Goal: Information Seeking & Learning: Compare options

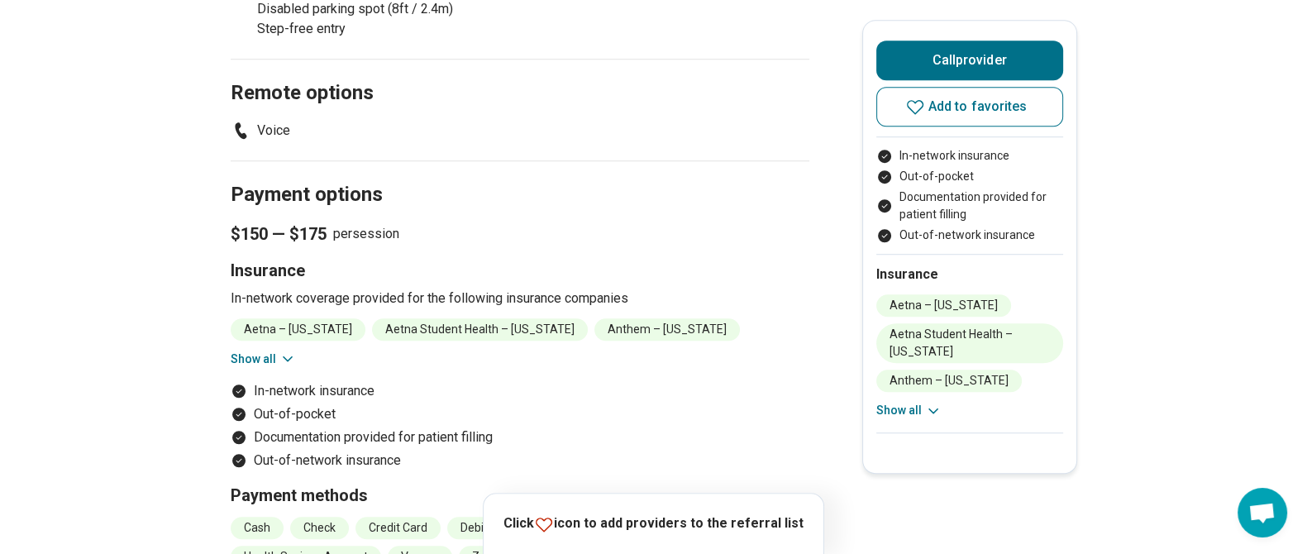
scroll to position [1496, 0]
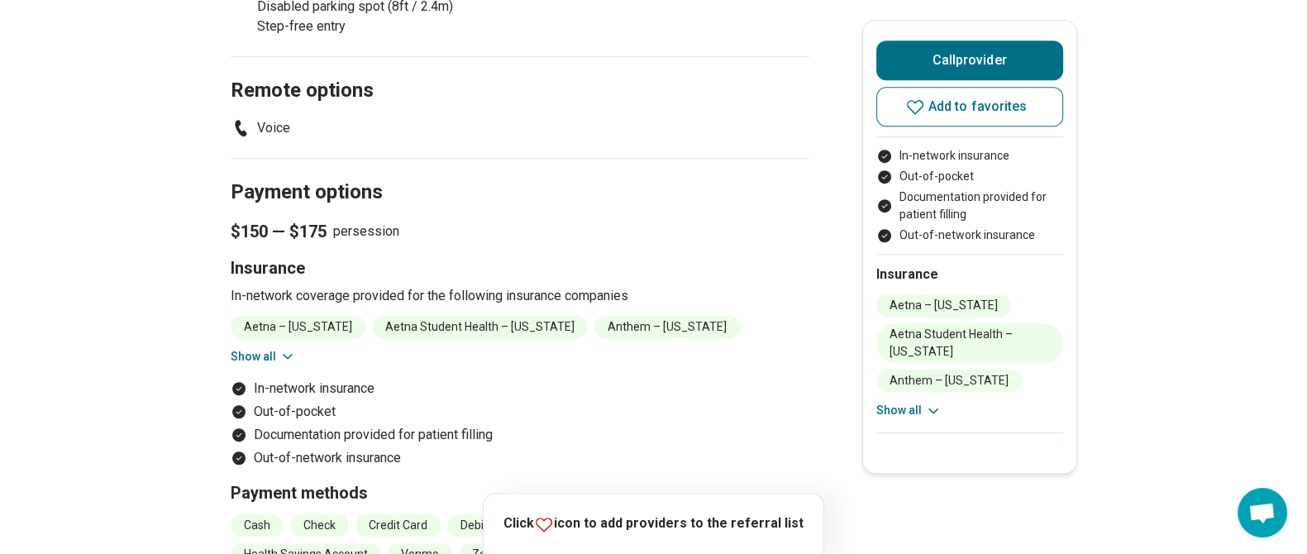
click at [256, 360] on button "Show all" at bounding box center [263, 356] width 65 height 17
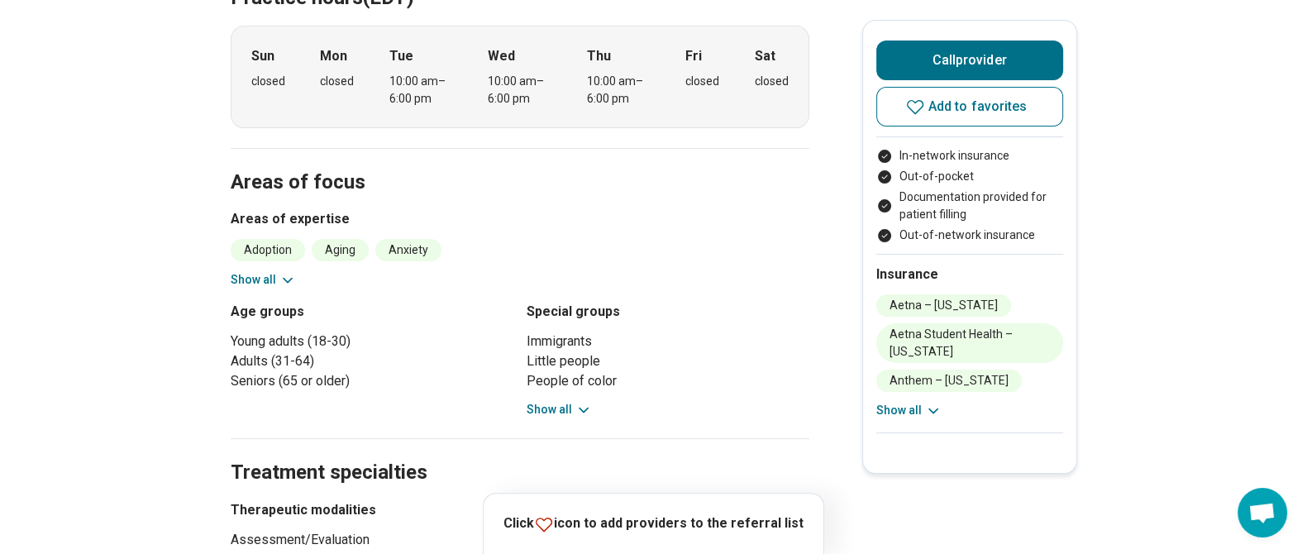
scroll to position [489, 0]
click at [257, 275] on button "Show all" at bounding box center [263, 278] width 65 height 17
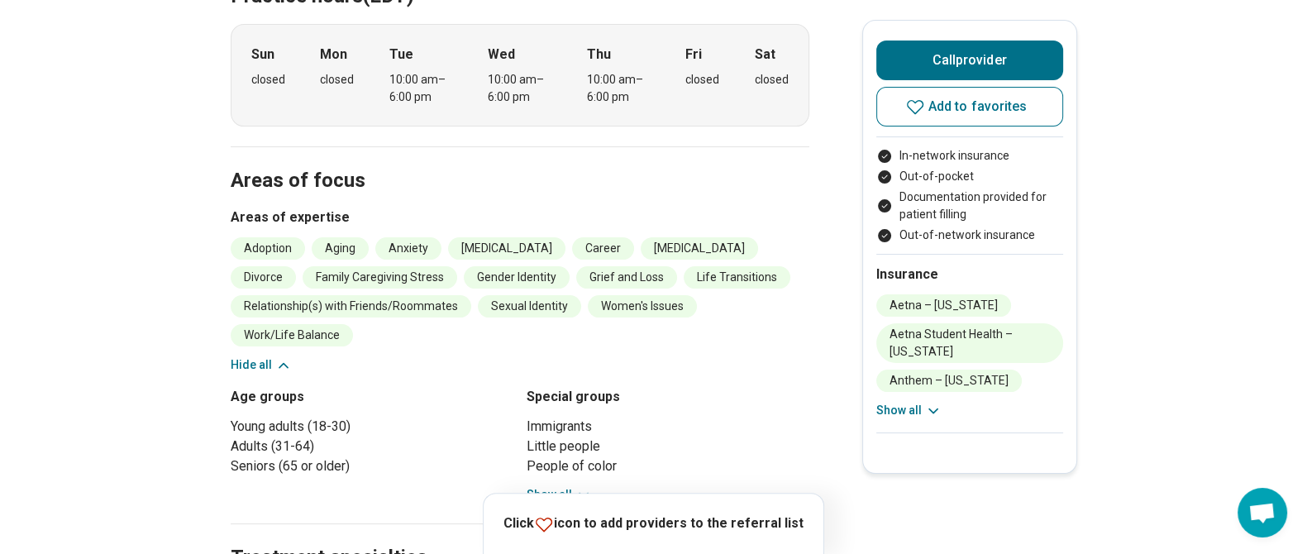
scroll to position [0, 0]
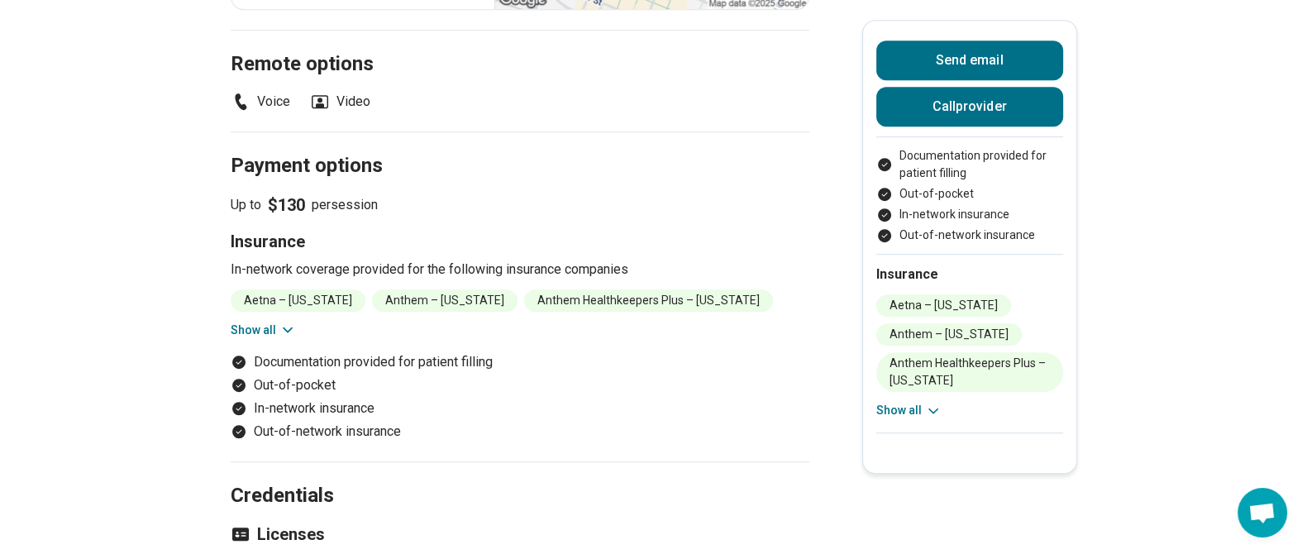
scroll to position [1304, 0]
click at [279, 321] on button "Show all" at bounding box center [263, 329] width 65 height 17
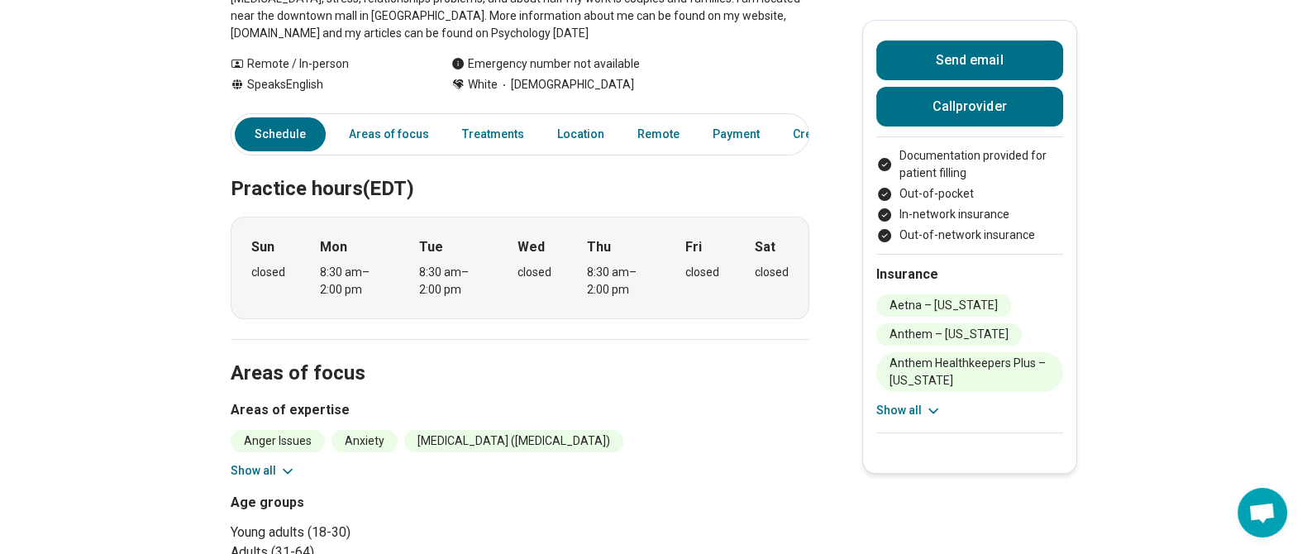
scroll to position [0, 0]
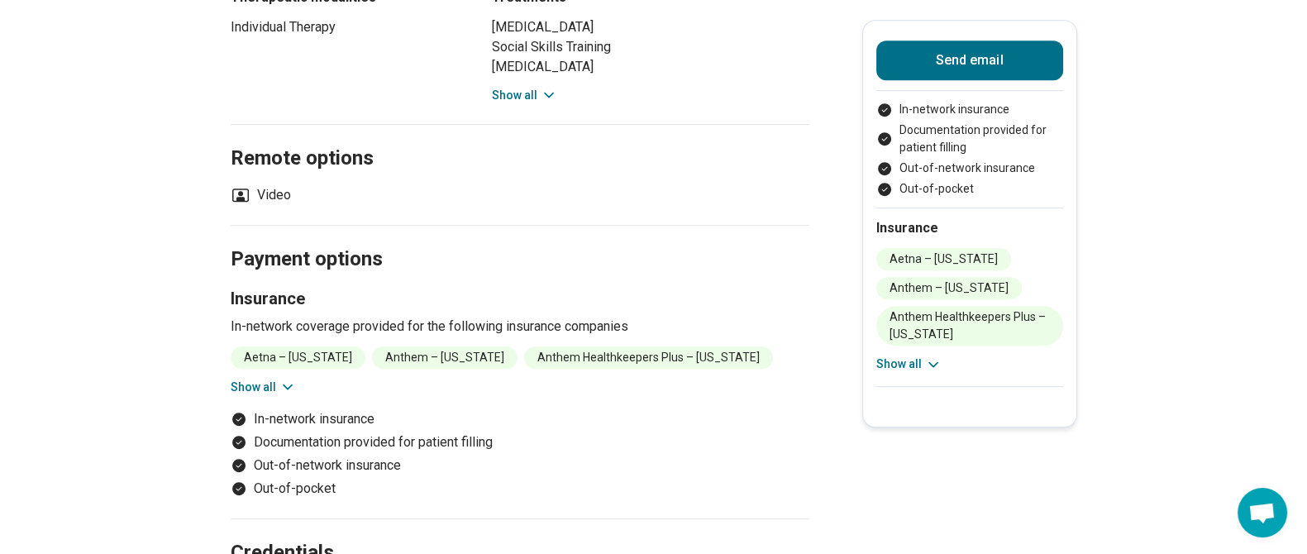
scroll to position [1033, 0]
click at [274, 378] on button "Show all" at bounding box center [263, 386] width 65 height 17
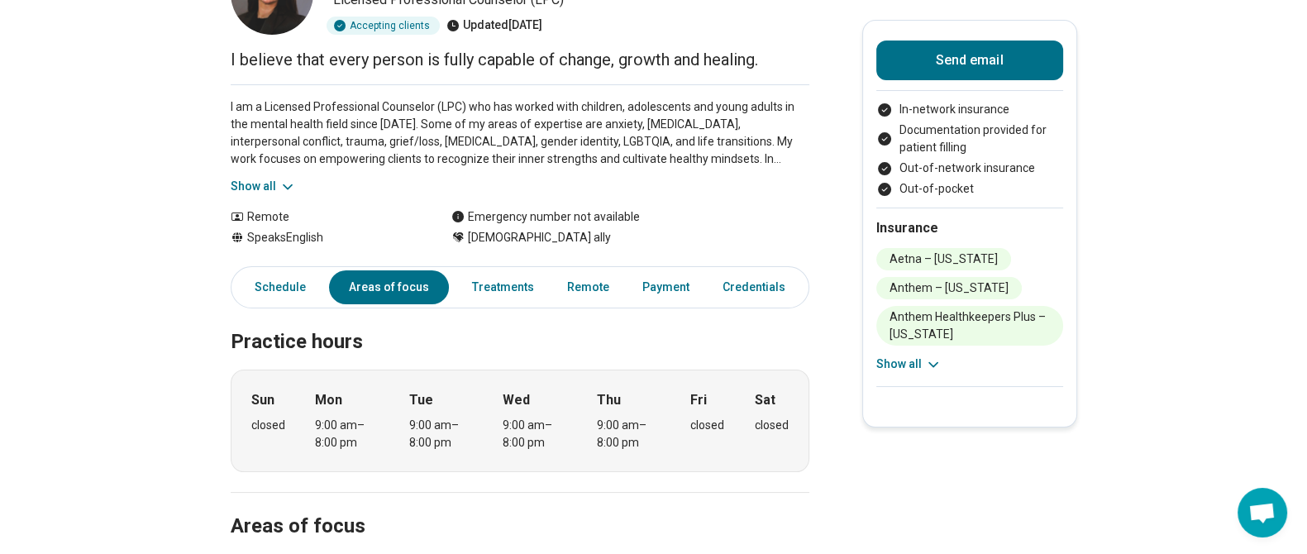
scroll to position [0, 0]
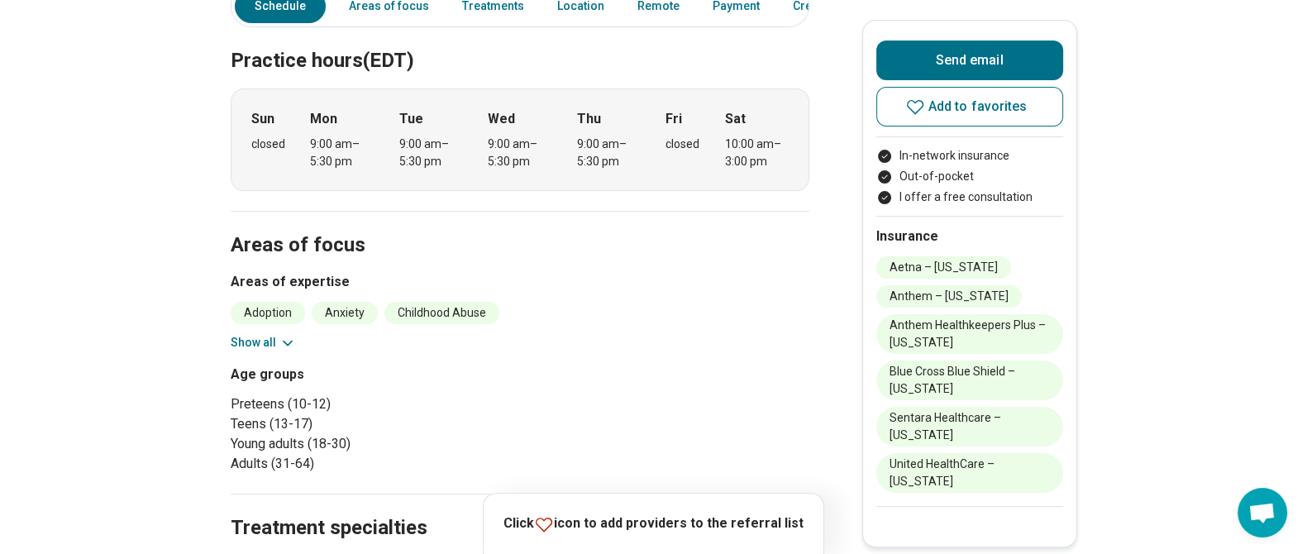
scroll to position [512, 0]
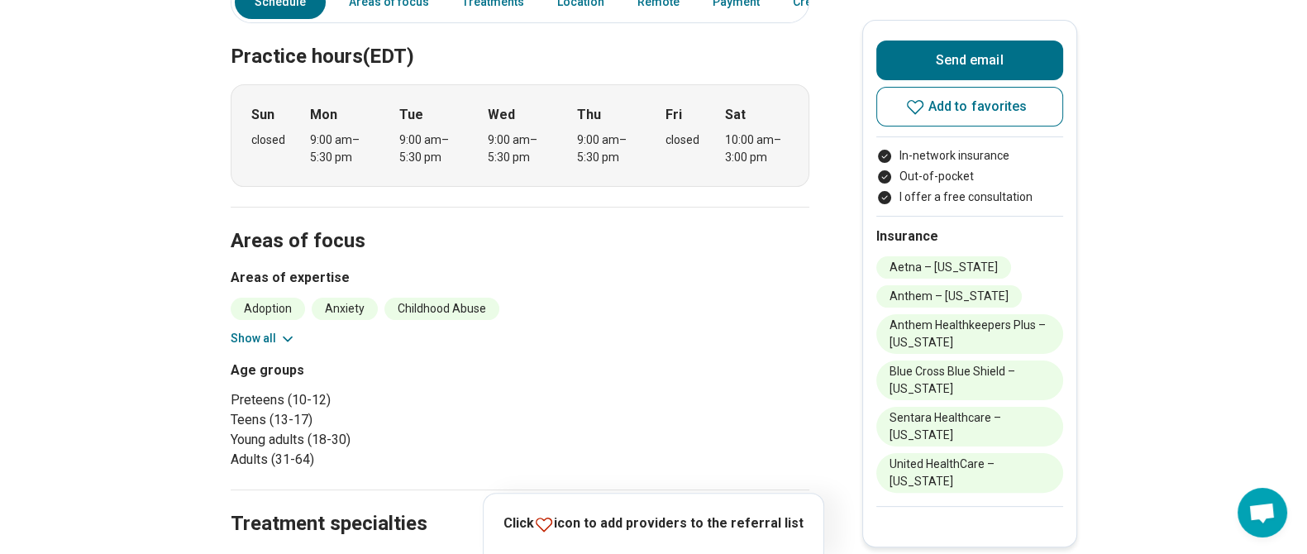
click at [244, 339] on button "Show all" at bounding box center [263, 338] width 65 height 17
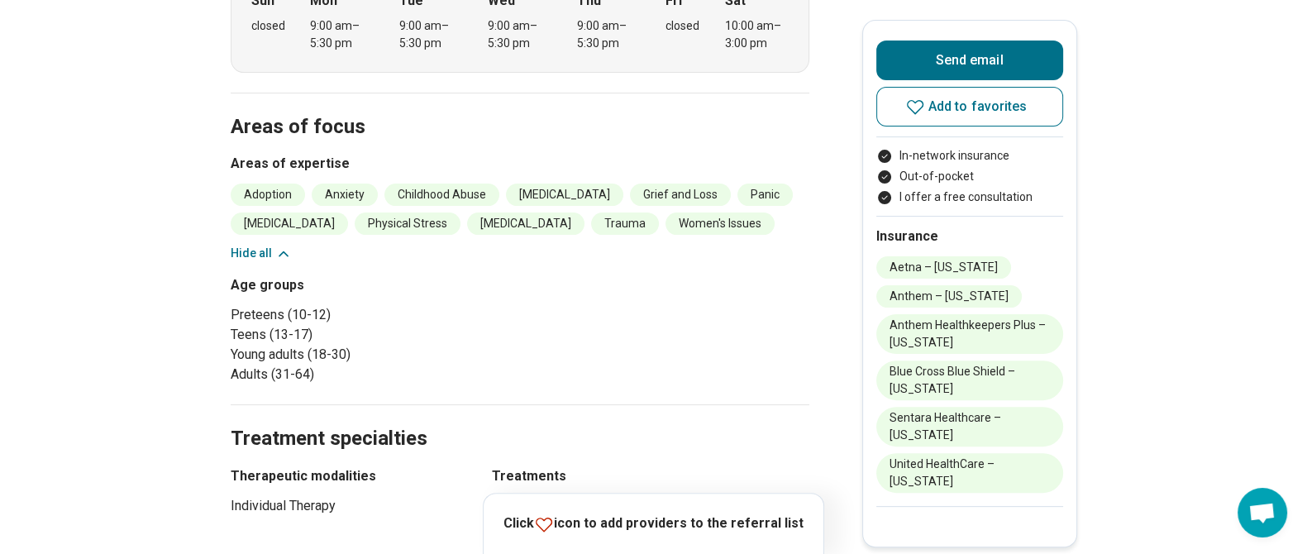
scroll to position [0, 0]
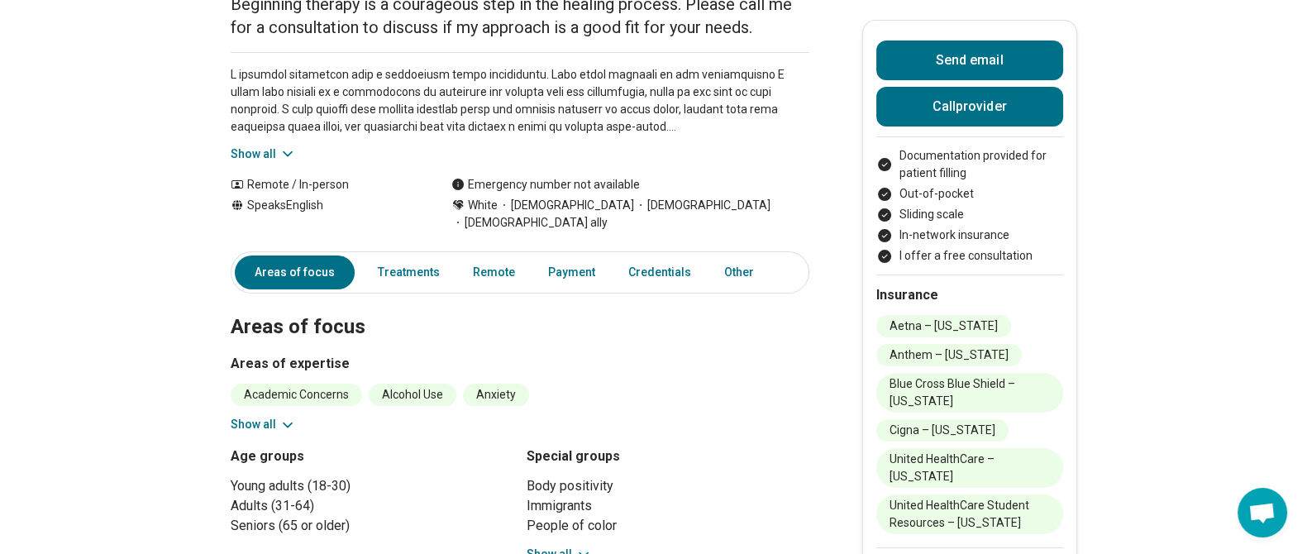
scroll to position [247, 0]
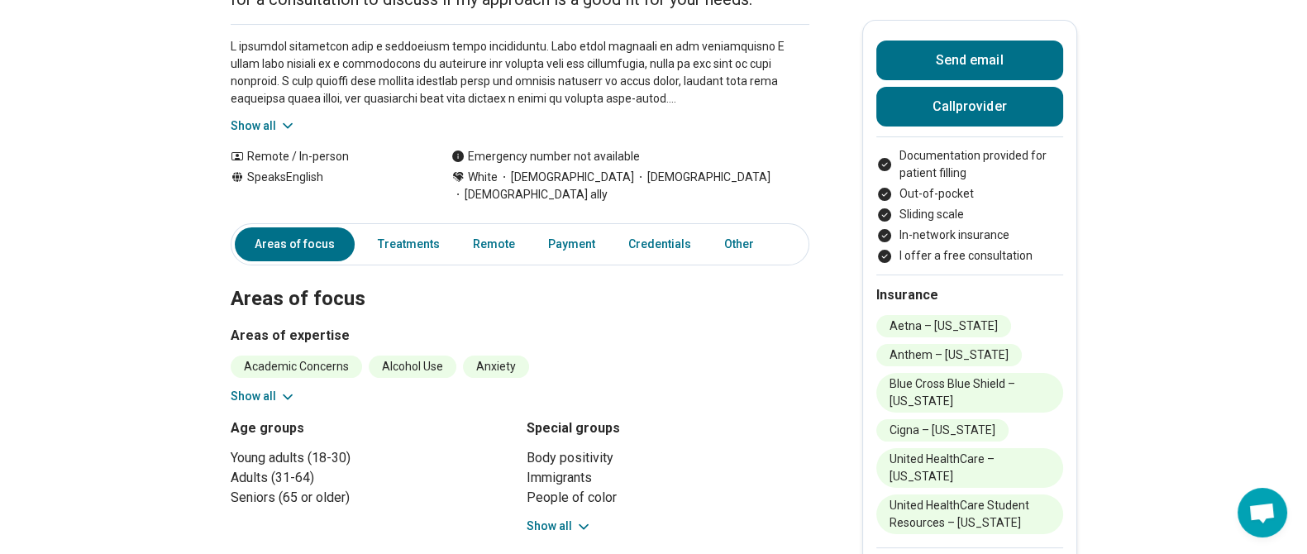
click at [284, 388] on button "Show all" at bounding box center [263, 396] width 65 height 17
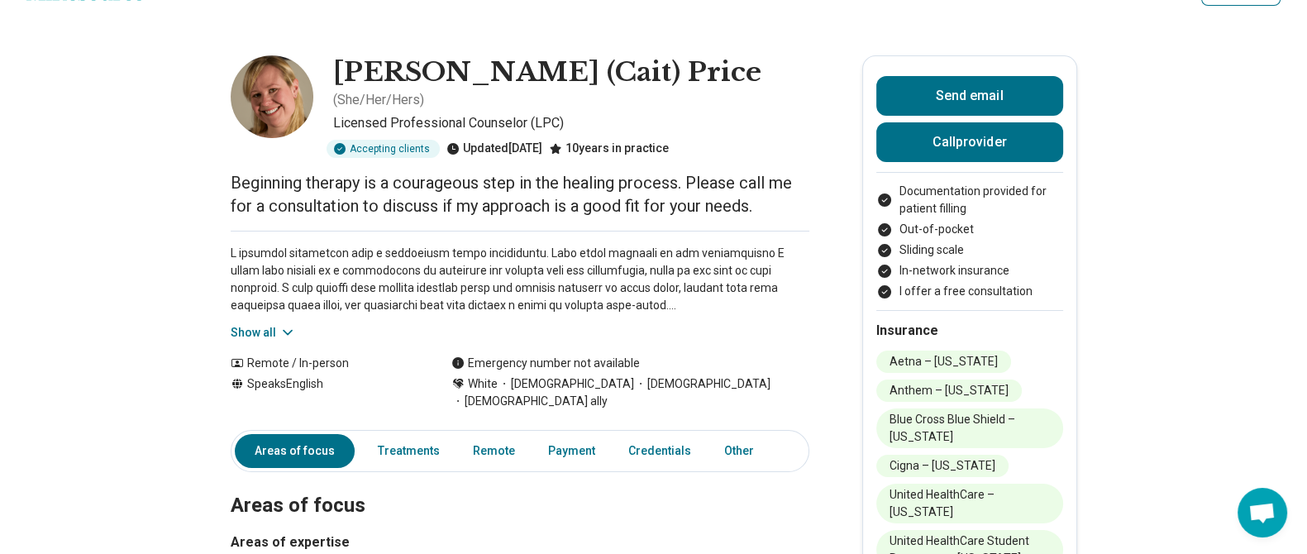
scroll to position [0, 0]
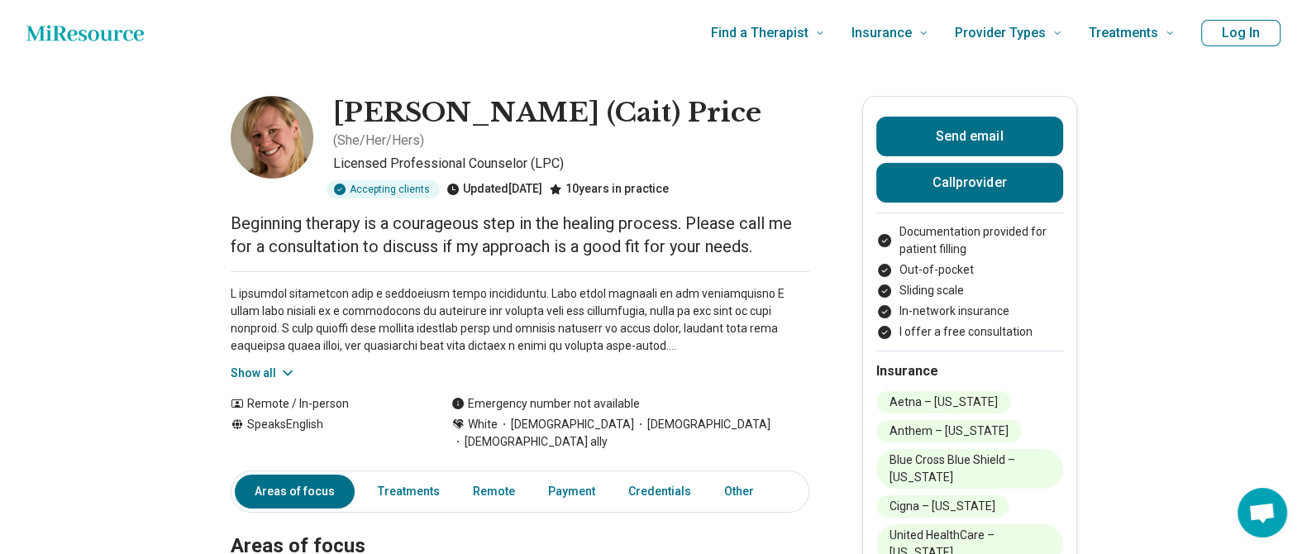
click at [270, 365] on button "Show all" at bounding box center [263, 373] width 65 height 17
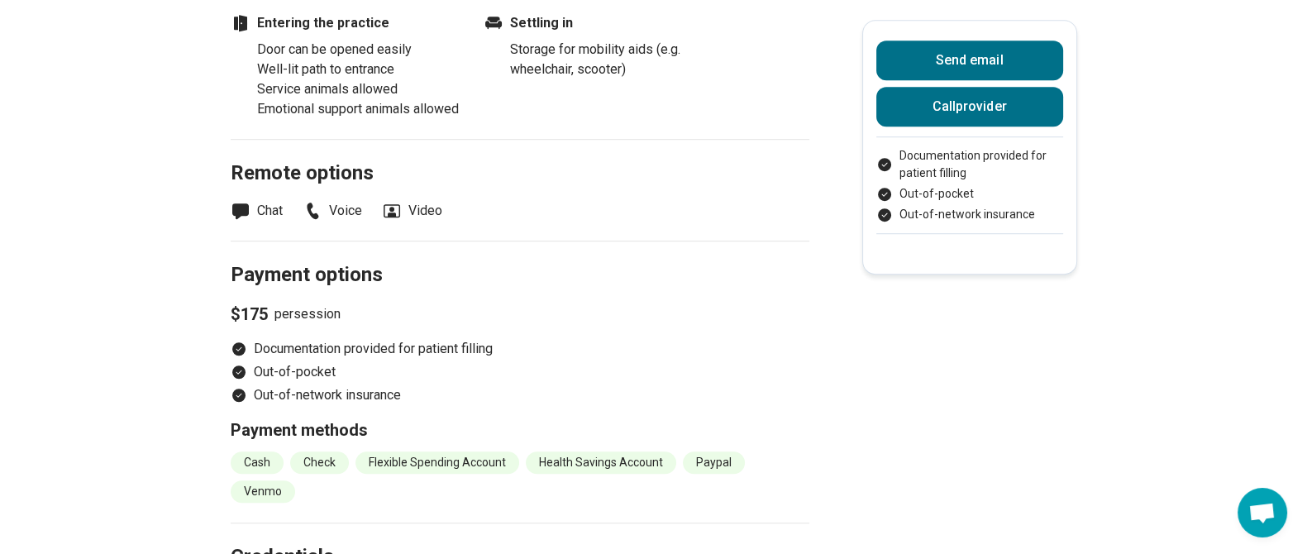
scroll to position [1508, 0]
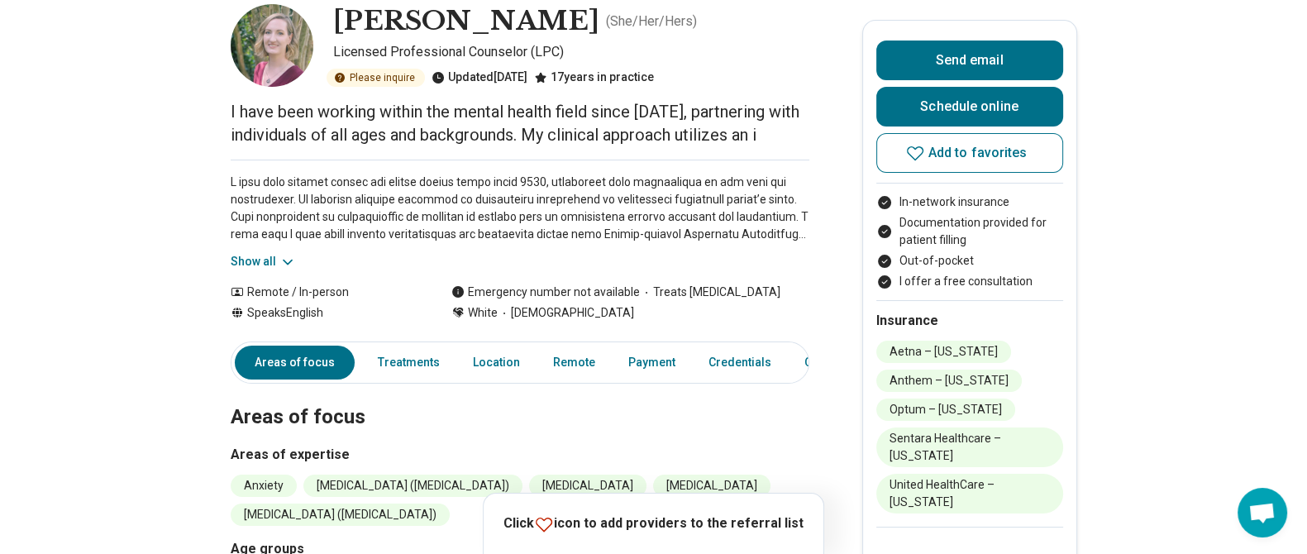
scroll to position [90, 0]
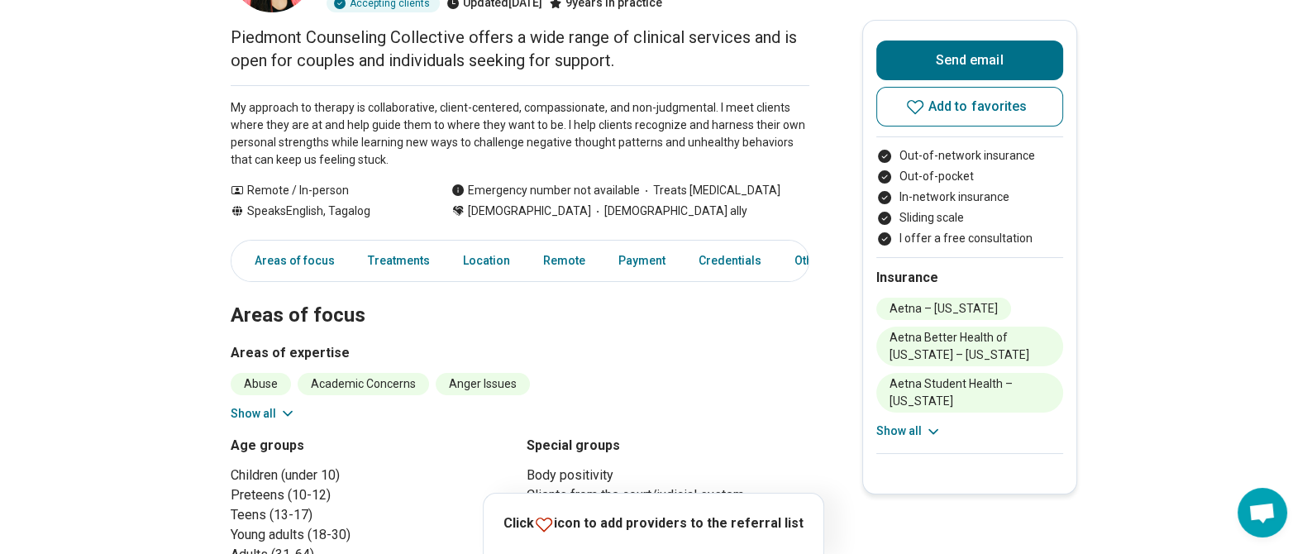
scroll to position [169, 0]
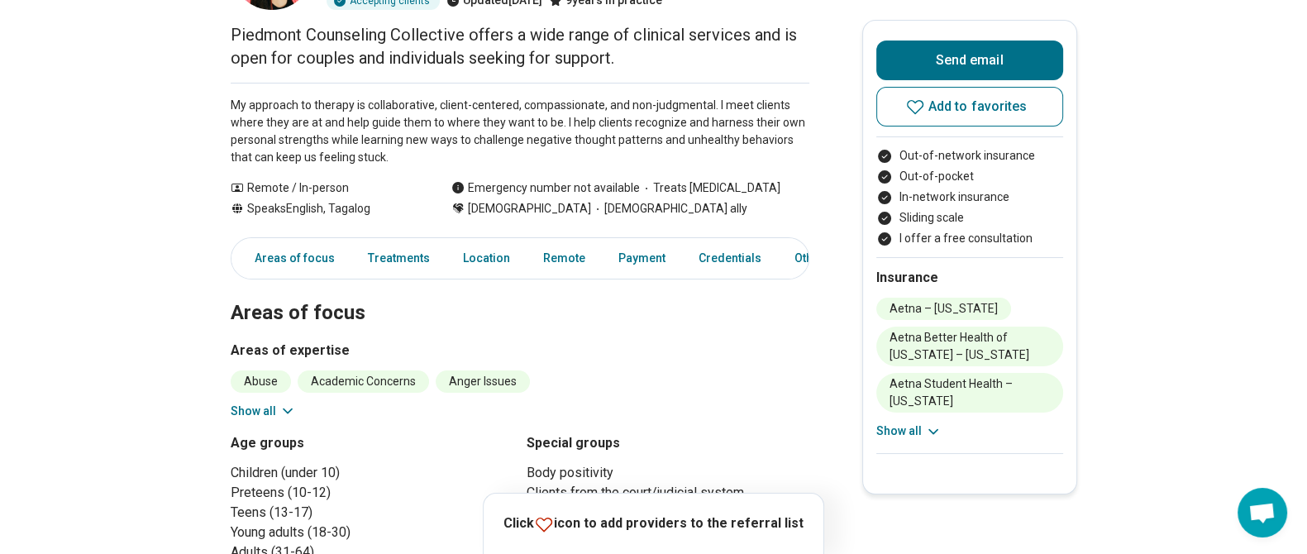
click at [247, 403] on button "Show all" at bounding box center [263, 411] width 65 height 17
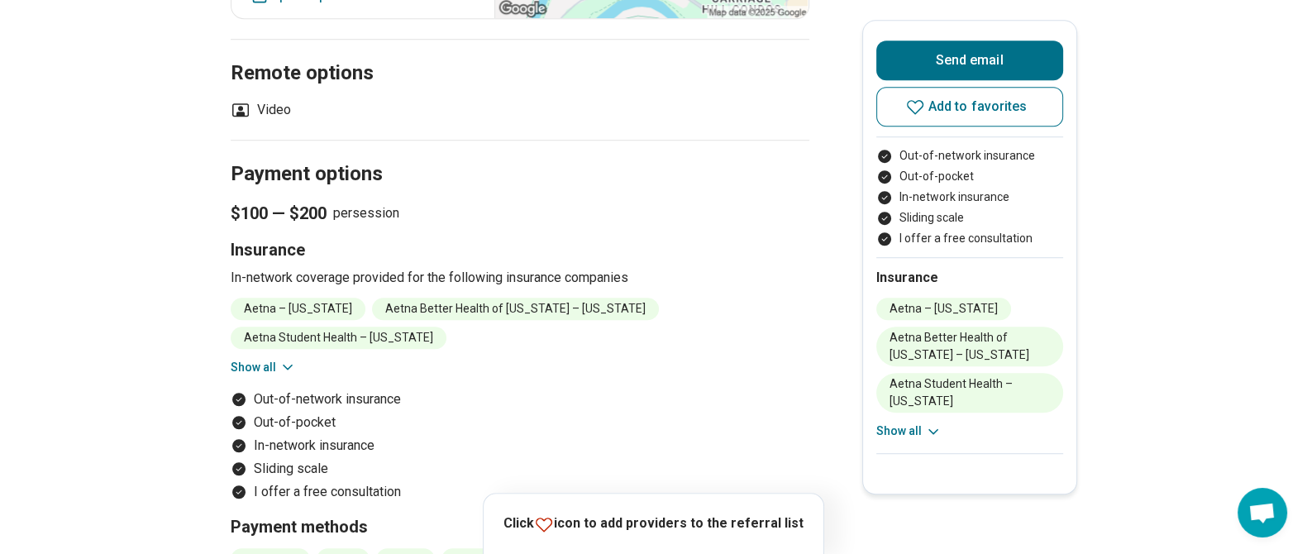
scroll to position [1477, 0]
click at [289, 296] on div "Aetna – [US_STATE] Aetna Better Health of [US_STATE] – [US_STATE] Aetna Student…" at bounding box center [520, 335] width 579 height 79
click at [277, 357] on button "Show all" at bounding box center [263, 365] width 65 height 17
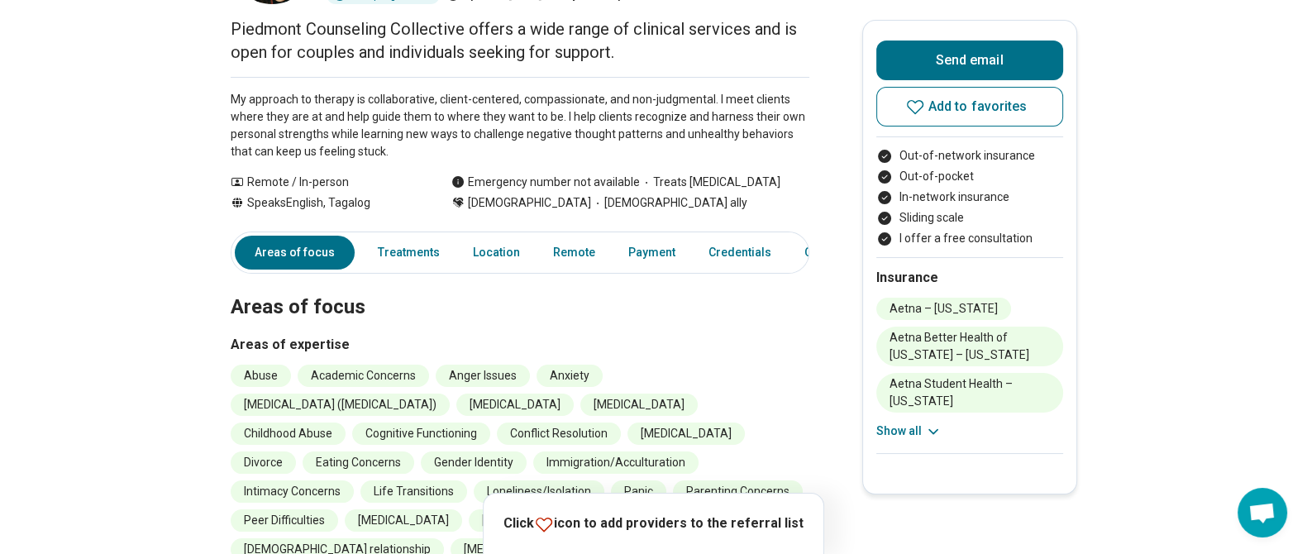
scroll to position [175, 0]
